Goal: Find specific page/section: Find specific page/section

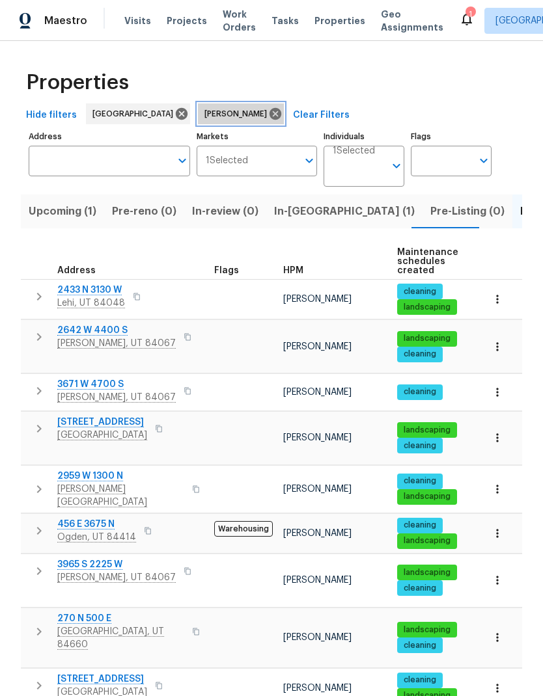
click at [269, 116] on icon at bounding box center [275, 114] width 12 height 12
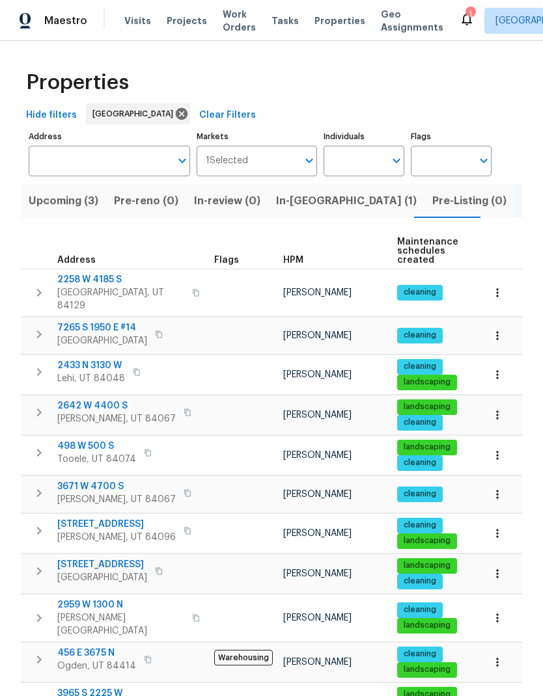
click at [71, 204] on span "Upcoming (3)" at bounding box center [64, 201] width 70 height 18
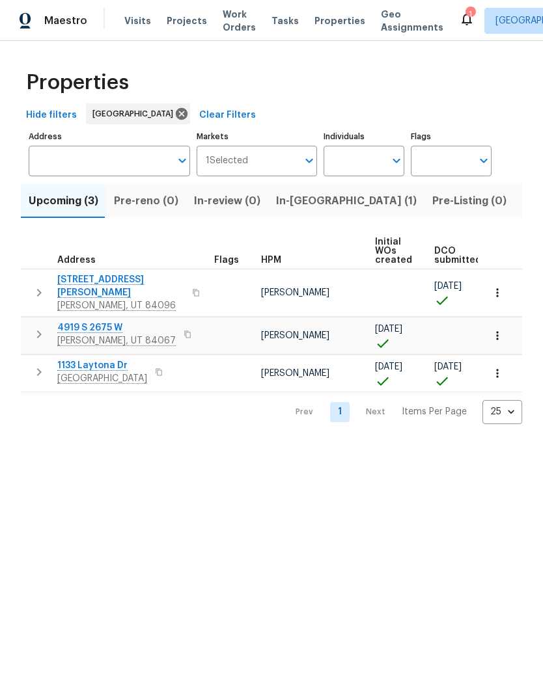
click at [375, 152] on input "Individuals" at bounding box center [353, 161] width 61 height 31
type input "scott"
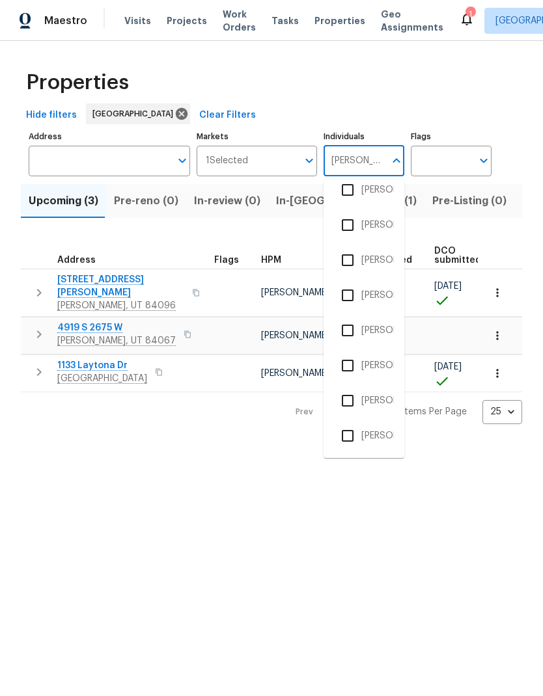
scroll to position [154, 0]
click at [351, 329] on input "checkbox" at bounding box center [347, 329] width 27 height 27
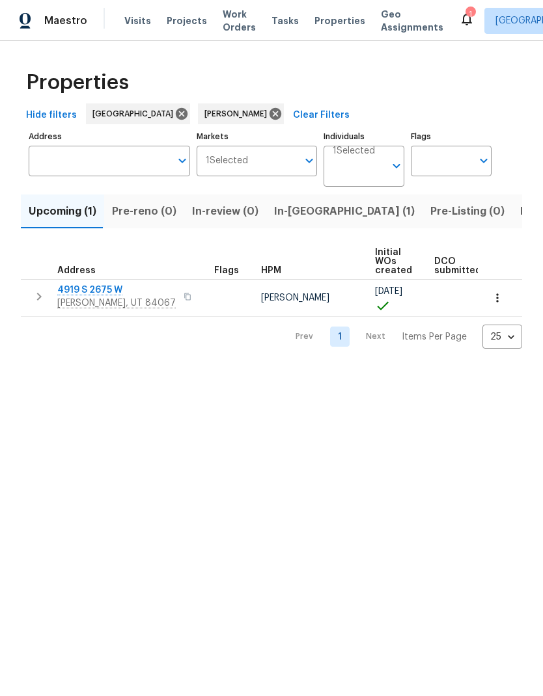
click at [499, 85] on div "Properties" at bounding box center [271, 83] width 501 height 42
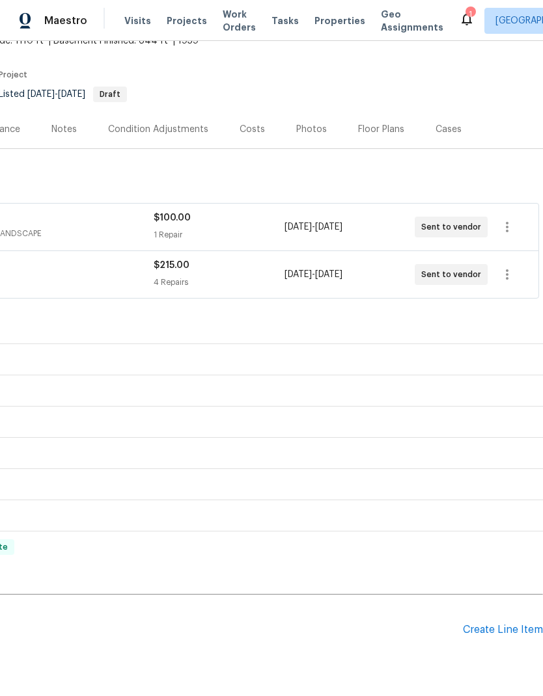
scroll to position [34, 113]
